Goal: Information Seeking & Learning: Learn about a topic

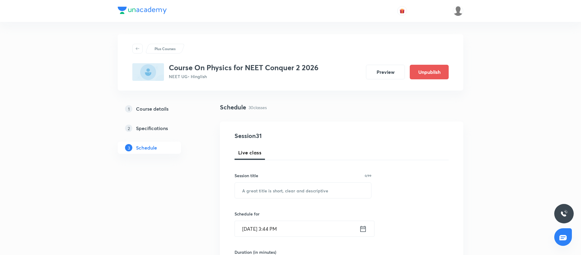
click at [453, 11] on img at bounding box center [458, 11] width 10 height 10
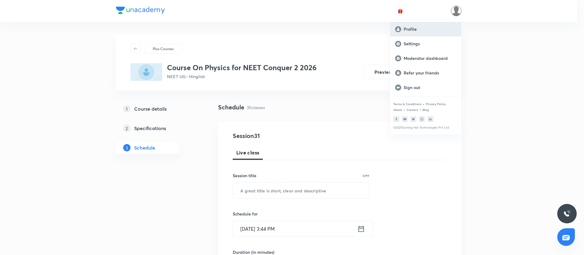
click at [430, 32] on div "Profile" at bounding box center [425, 29] width 71 height 15
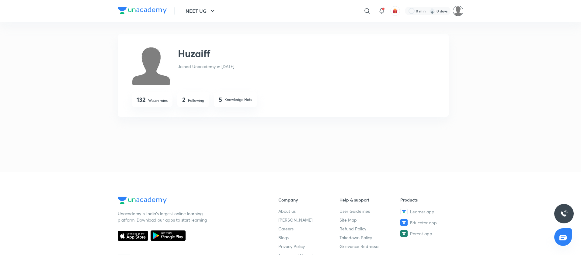
click at [455, 9] on img at bounding box center [458, 11] width 10 height 10
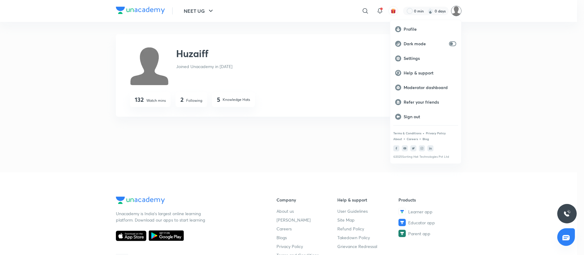
click at [362, 9] on div at bounding box center [292, 127] width 584 height 255
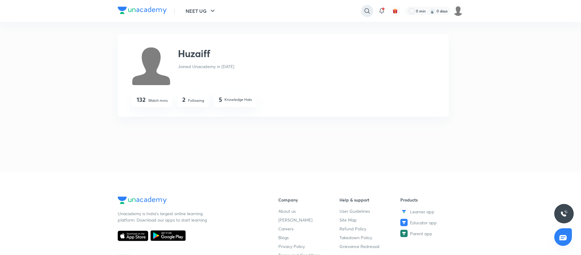
click at [366, 13] on icon at bounding box center [366, 10] width 7 height 7
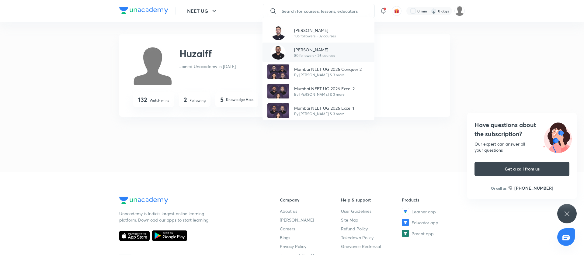
click at [323, 50] on p "Piyush Taneja" at bounding box center [314, 50] width 41 height 6
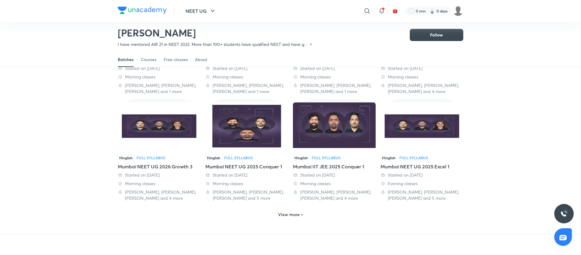
scroll to position [230, 0]
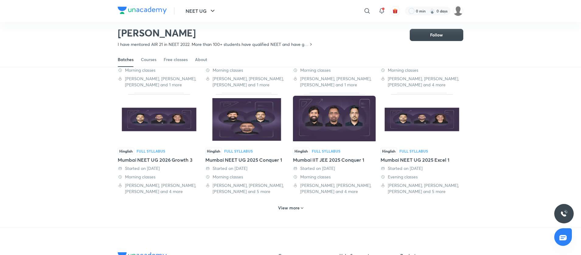
click at [281, 210] on h6 "View more" at bounding box center [289, 208] width 22 height 6
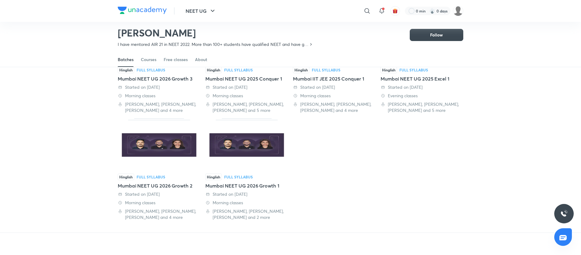
scroll to position [314, 0]
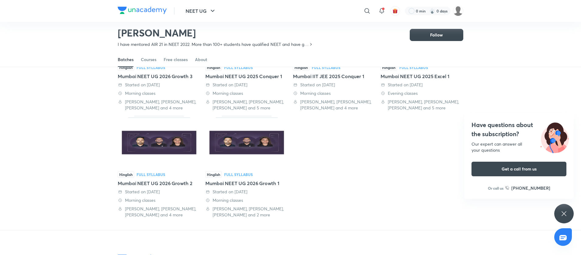
click at [257, 153] on img at bounding box center [246, 142] width 83 height 47
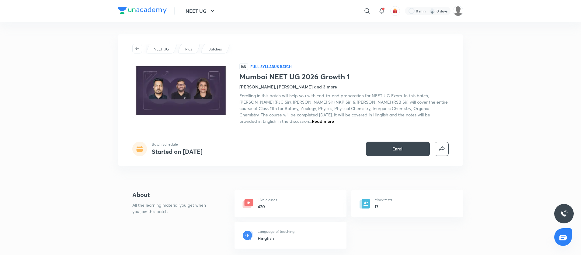
click at [312, 122] on span "Read more" at bounding box center [323, 121] width 22 height 6
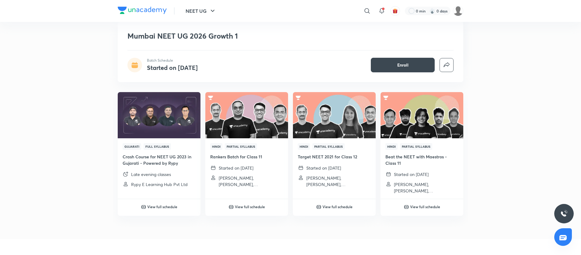
scroll to position [824, 0]
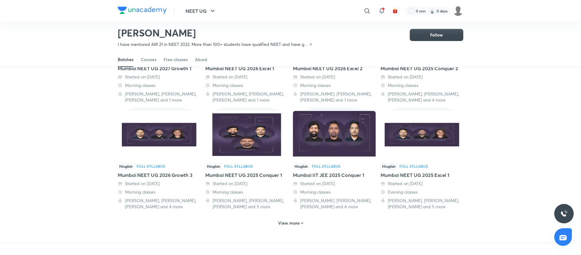
scroll to position [216, 0]
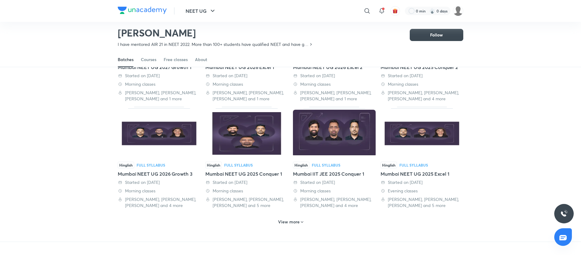
click at [292, 224] on h6 "View more" at bounding box center [289, 222] width 22 height 6
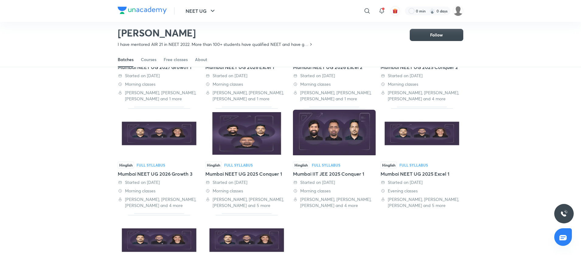
click at [175, 142] on img at bounding box center [159, 133] width 83 height 47
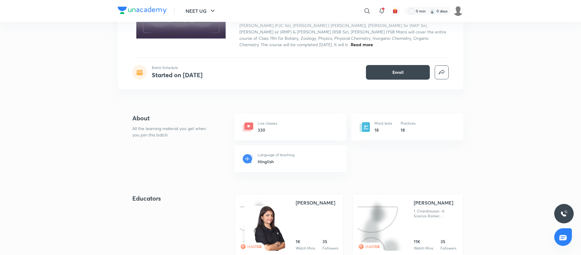
scroll to position [79, 0]
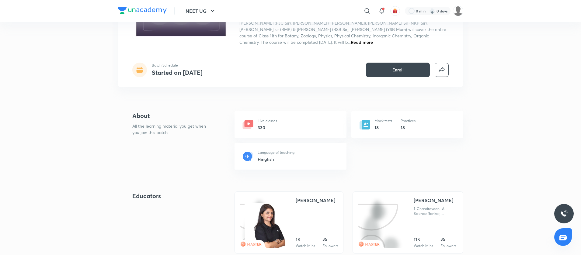
click at [249, 124] on icon at bounding box center [248, 123] width 3 height 3
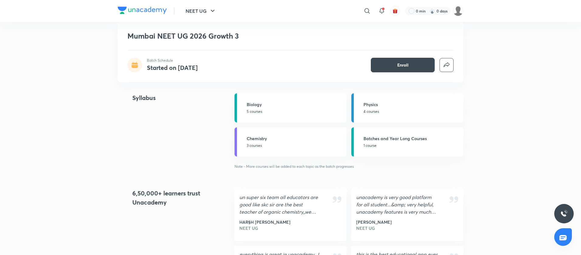
scroll to position [465, 0]
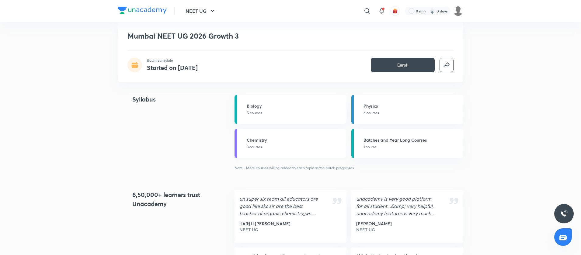
click at [252, 139] on h5 "Chemistry" at bounding box center [295, 140] width 96 height 6
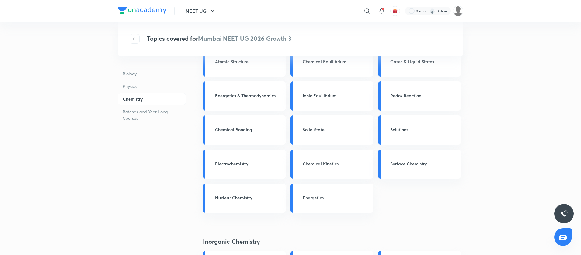
scroll to position [99, 0]
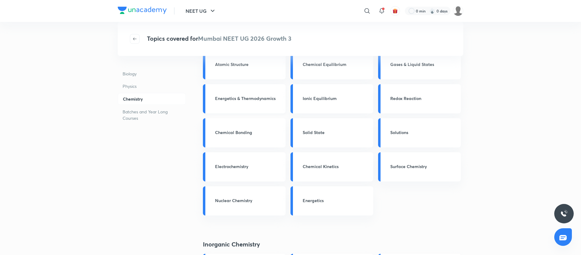
click at [257, 99] on h3 "Energetics & Thermodynamics" at bounding box center [248, 98] width 67 height 6
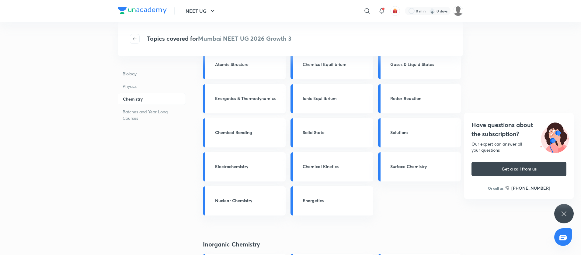
click at [240, 96] on h3 "Energetics & Thermodynamics" at bounding box center [248, 98] width 67 height 6
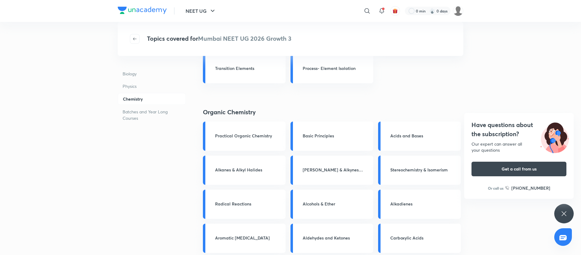
scroll to position [198, 0]
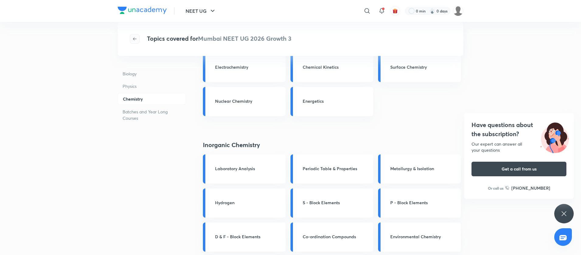
click at [132, 40] on icon "button" at bounding box center [134, 38] width 5 height 5
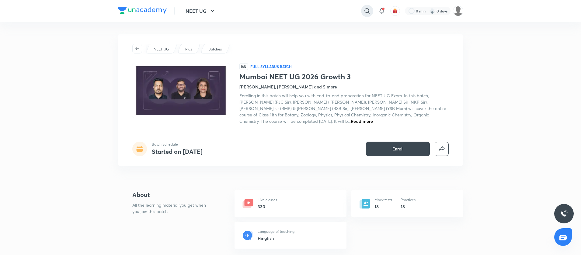
click at [366, 13] on icon at bounding box center [366, 10] width 7 height 7
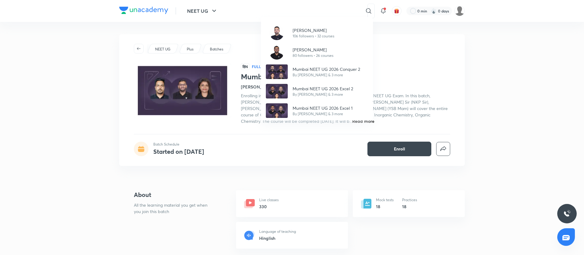
click at [254, 77] on div "Siyaram Kumar 106 followers • 32 courses Piyush Taneja 80 followers • 26 course…" at bounding box center [292, 127] width 584 height 255
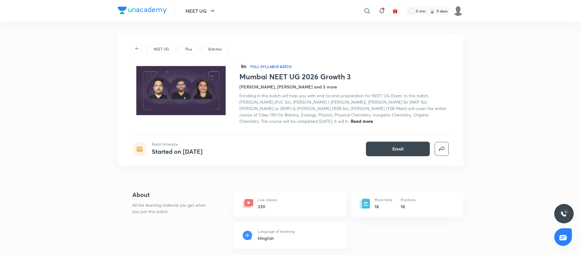
click at [254, 77] on h1 "Mumbai NEET UG 2026 Growth 3" at bounding box center [343, 76] width 209 height 9
click at [340, 78] on h1 "Mumbai NEET UG 2026 Growth 3" at bounding box center [343, 76] width 209 height 9
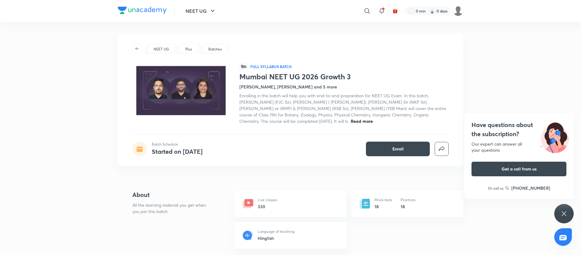
click at [316, 158] on div "NEET UG Plus Batches हिN Full Syllabus Batch Mumbai NEET UG 2026 Growth 3 Rinki…" at bounding box center [290, 100] width 345 height 132
click at [350, 121] on span "Read more" at bounding box center [361, 121] width 22 height 6
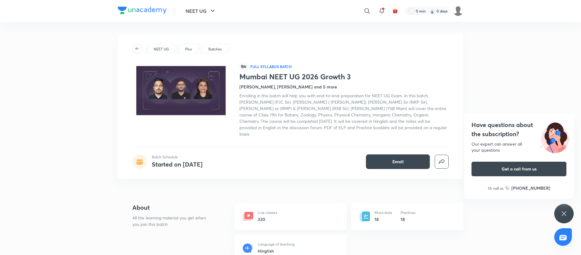
click at [136, 47] on icon "button" at bounding box center [137, 48] width 4 height 3
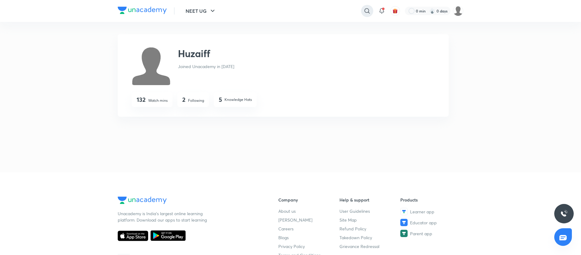
click at [369, 9] on icon at bounding box center [366, 10] width 7 height 7
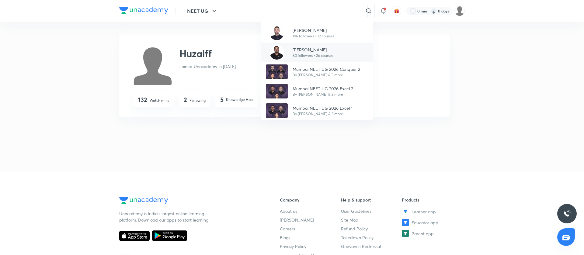
click at [316, 50] on p "Piyush Taneja" at bounding box center [312, 50] width 41 height 6
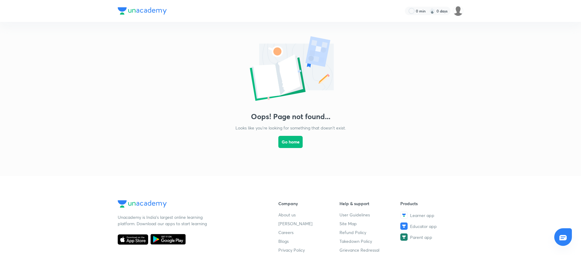
click at [291, 147] on button "Go home" at bounding box center [290, 142] width 24 height 12
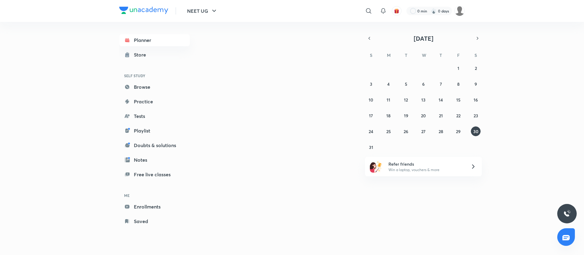
click at [296, 7] on div "​" at bounding box center [319, 11] width 112 height 15
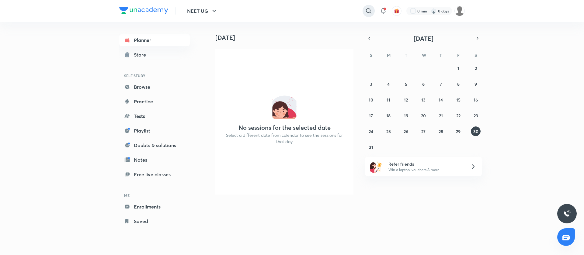
click at [369, 11] on icon at bounding box center [368, 10] width 7 height 7
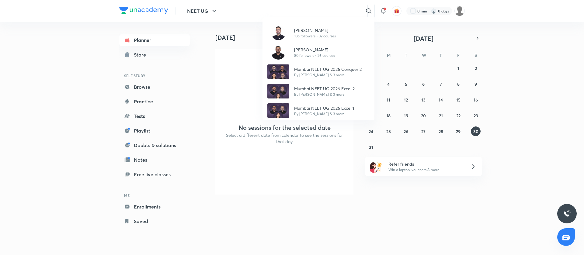
click at [288, 9] on div "Siyaram Kumar 106 followers • 32 courses Piyush Taneja 80 followers • 26 course…" at bounding box center [292, 127] width 584 height 255
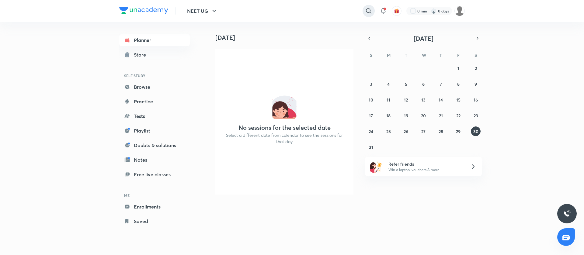
click at [369, 8] on icon at bounding box center [368, 10] width 7 height 7
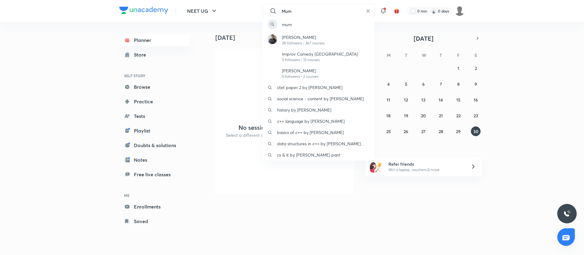
type input "Mum"
click at [366, 12] on div "mum Asif Mumtaz 2K followers • 367 courses Improv Comedy Mumbai 0 followers • 1…" at bounding box center [292, 127] width 584 height 255
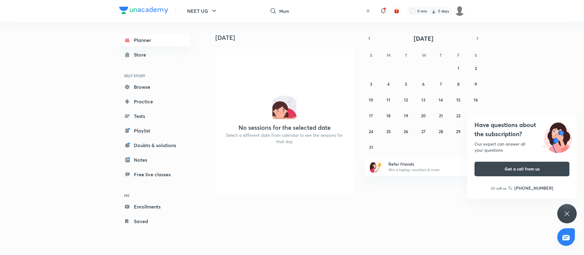
click at [369, 12] on icon at bounding box center [367, 11] width 5 height 5
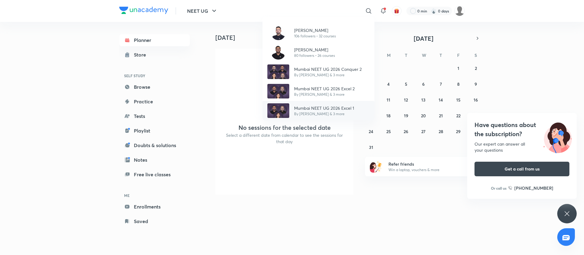
click at [305, 111] on p "By Mahendra Kumar Pandit & 3 more" at bounding box center [324, 113] width 60 height 5
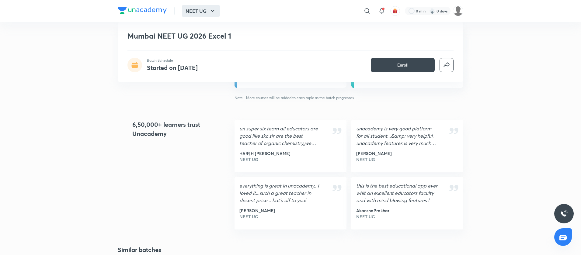
scroll to position [667, 0]
click at [204, 34] on h1 "Mumbai NEET UG 2026 Excel 1" at bounding box center [246, 36] width 238 height 9
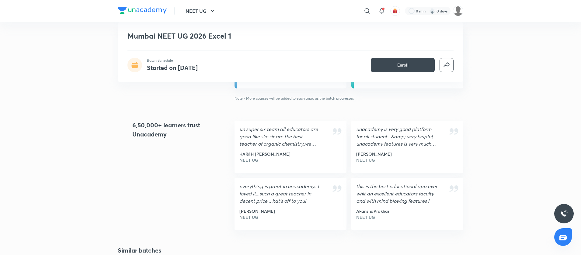
copy h1 "2026"
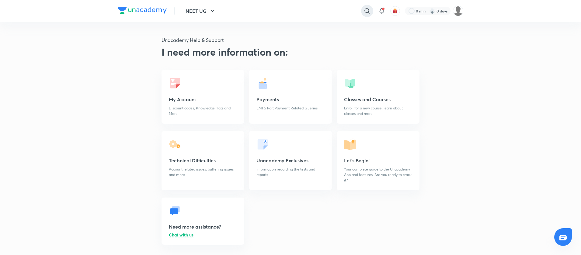
click at [362, 11] on div at bounding box center [367, 11] width 12 height 12
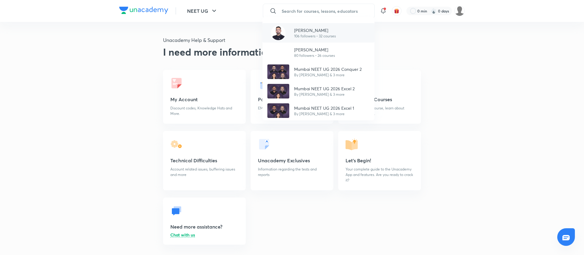
paste input "Mumbai NEET UG 2026 Excel 1"
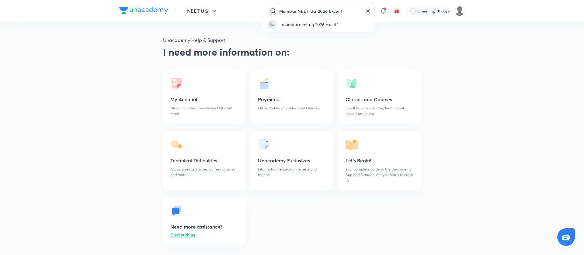
click at [329, 10] on div "mumbai neet ug 2026 excel 1" at bounding box center [292, 127] width 584 height 255
click at [344, 10] on input "Mumbai NEET UG 2026 Excel 1" at bounding box center [320, 11] width 84 height 16
click at [327, 10] on div "mumbai neet ug 2026 growth 1" at bounding box center [292, 127] width 584 height 255
click at [325, 8] on input "Mumbai NEET UG 2026 Growth 1" at bounding box center [320, 11] width 84 height 16
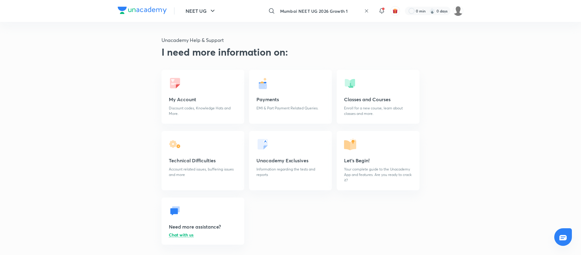
click at [325, 8] on input "Mumbai NEET UG 2026 Growth 1" at bounding box center [320, 11] width 84 height 16
type input "Mumbai NEET UG 2025Growth 1"
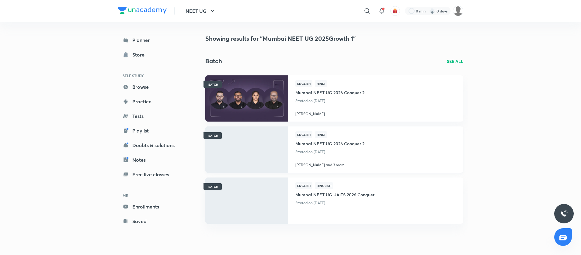
scroll to position [87, 0]
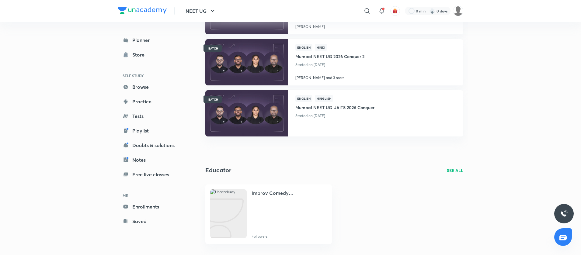
click at [455, 169] on p "SEE ALL" at bounding box center [455, 170] width 16 height 6
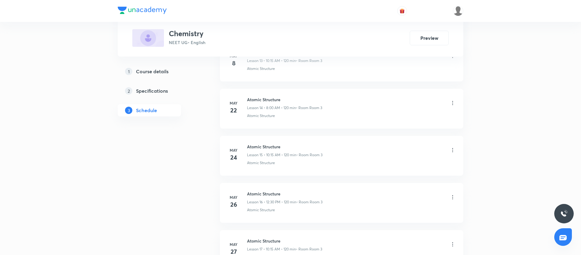
scroll to position [1075, 0]
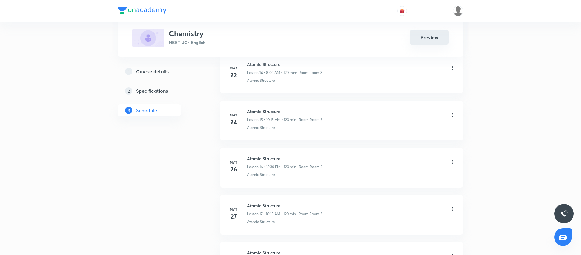
click at [435, 33] on button "Preview" at bounding box center [428, 37] width 39 height 15
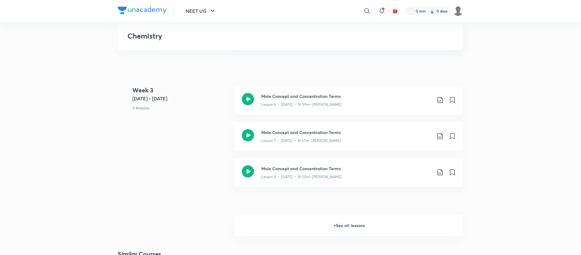
scroll to position [370, 0]
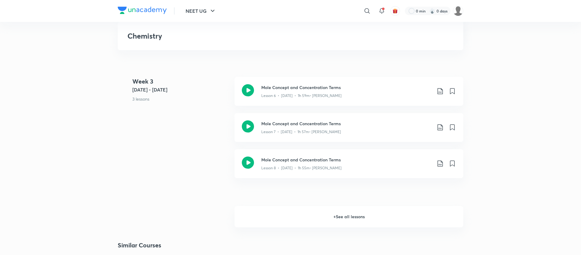
click at [338, 217] on h6 "+ See all lessons" at bounding box center [348, 216] width 229 height 21
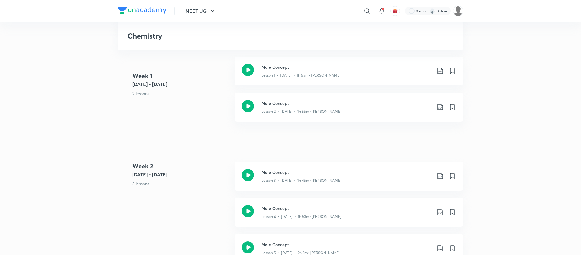
scroll to position [0, 0]
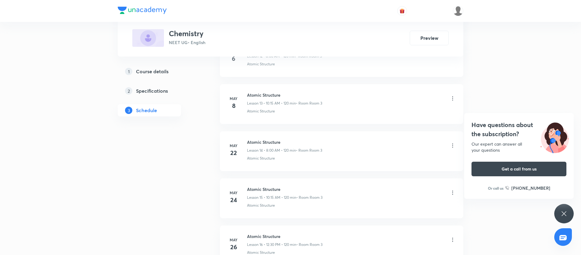
scroll to position [996, 0]
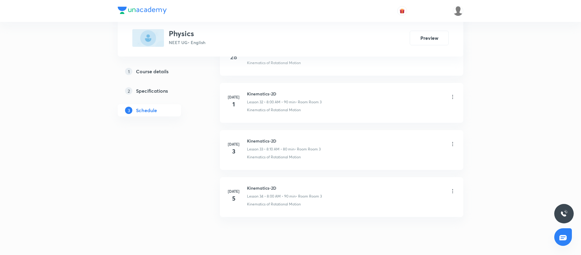
scroll to position [1836, 0]
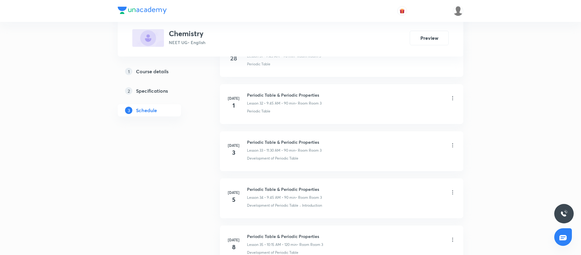
scroll to position [1889, 0]
